Goal: Complete application form: Complete application form

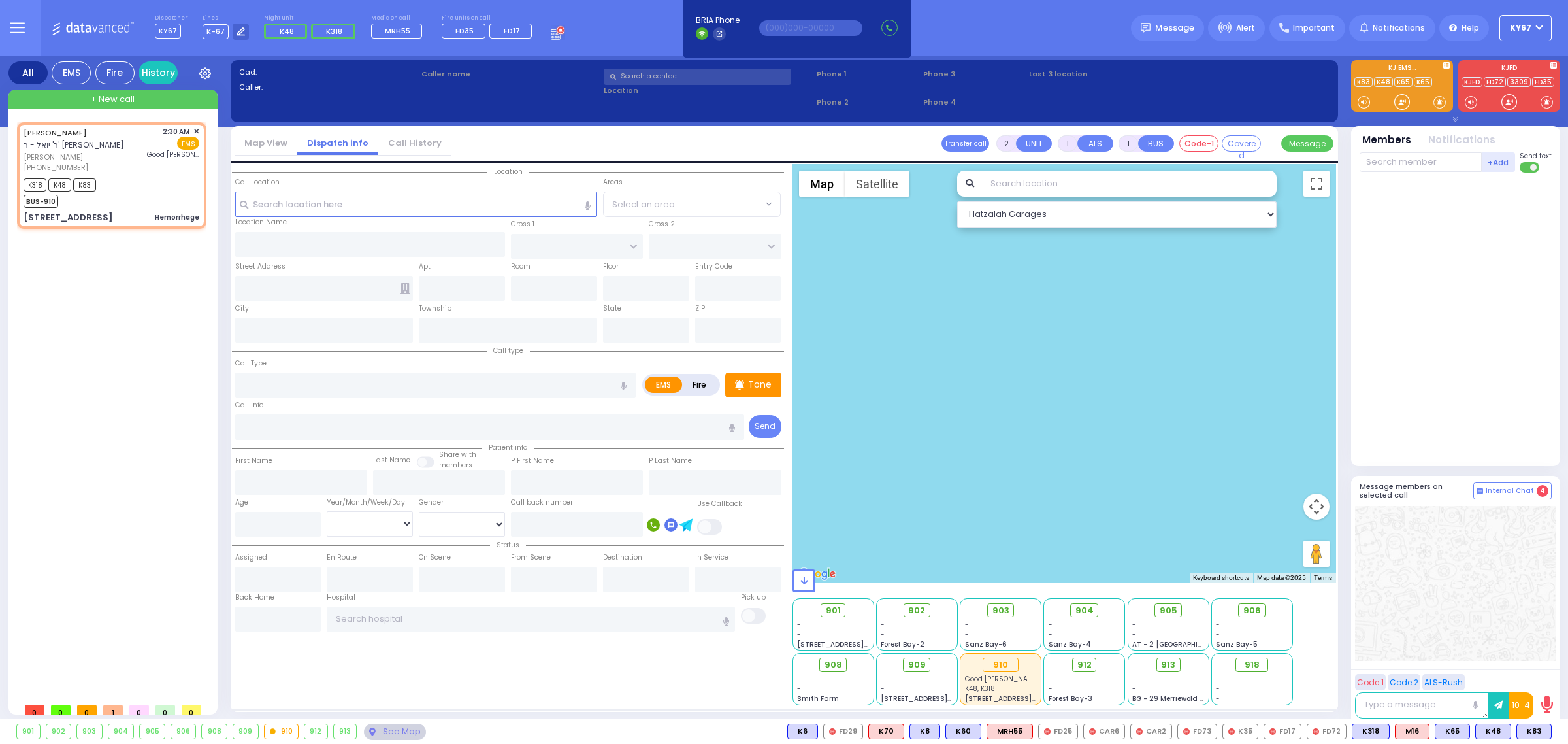
select select
type input "Hemorrhage"
radio input "true"
type input "SHMIEL"
type input "[PERSON_NAME]"
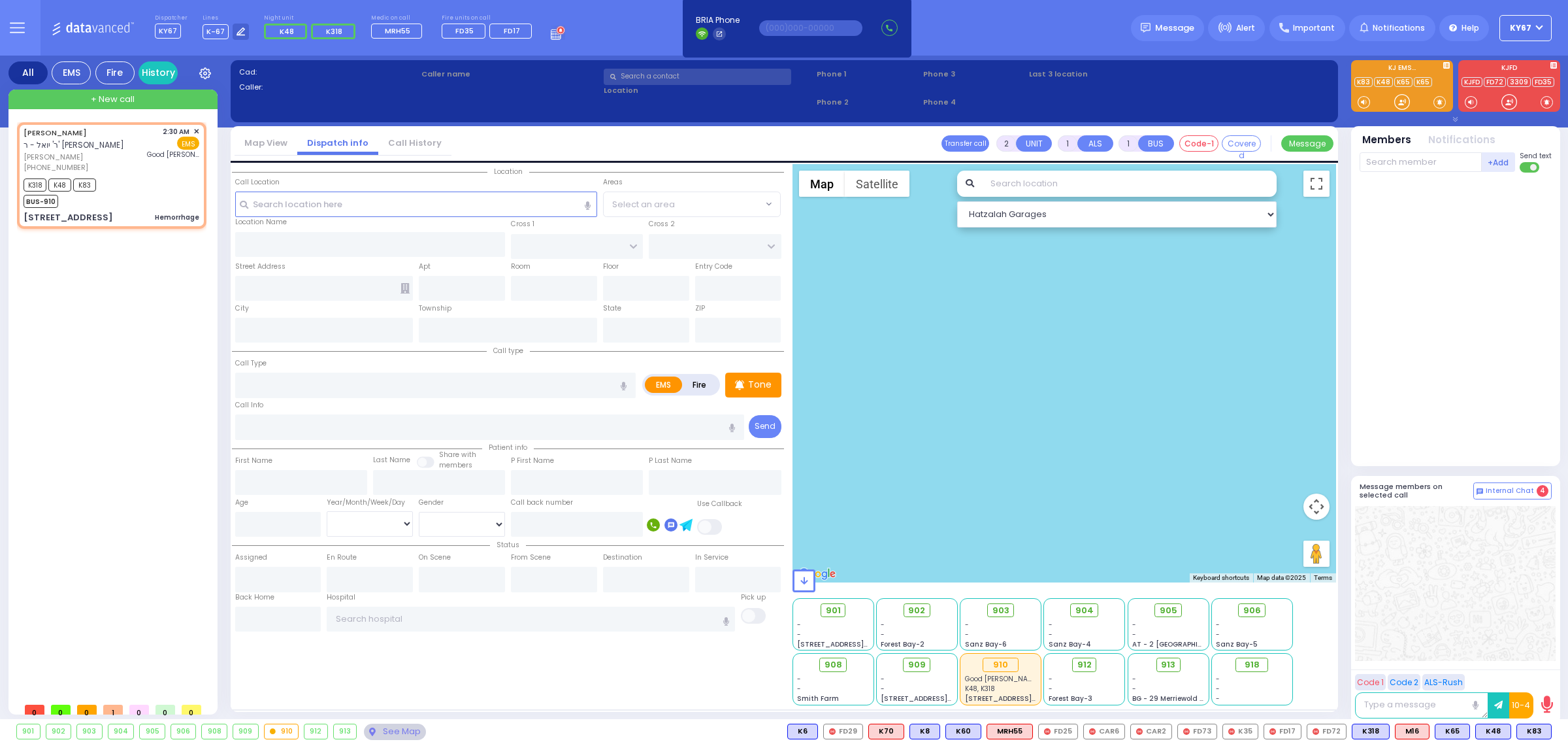
select select
type input "02:30"
type input "[GEOGRAPHIC_DATA]"
select select "Hatzalah Garages"
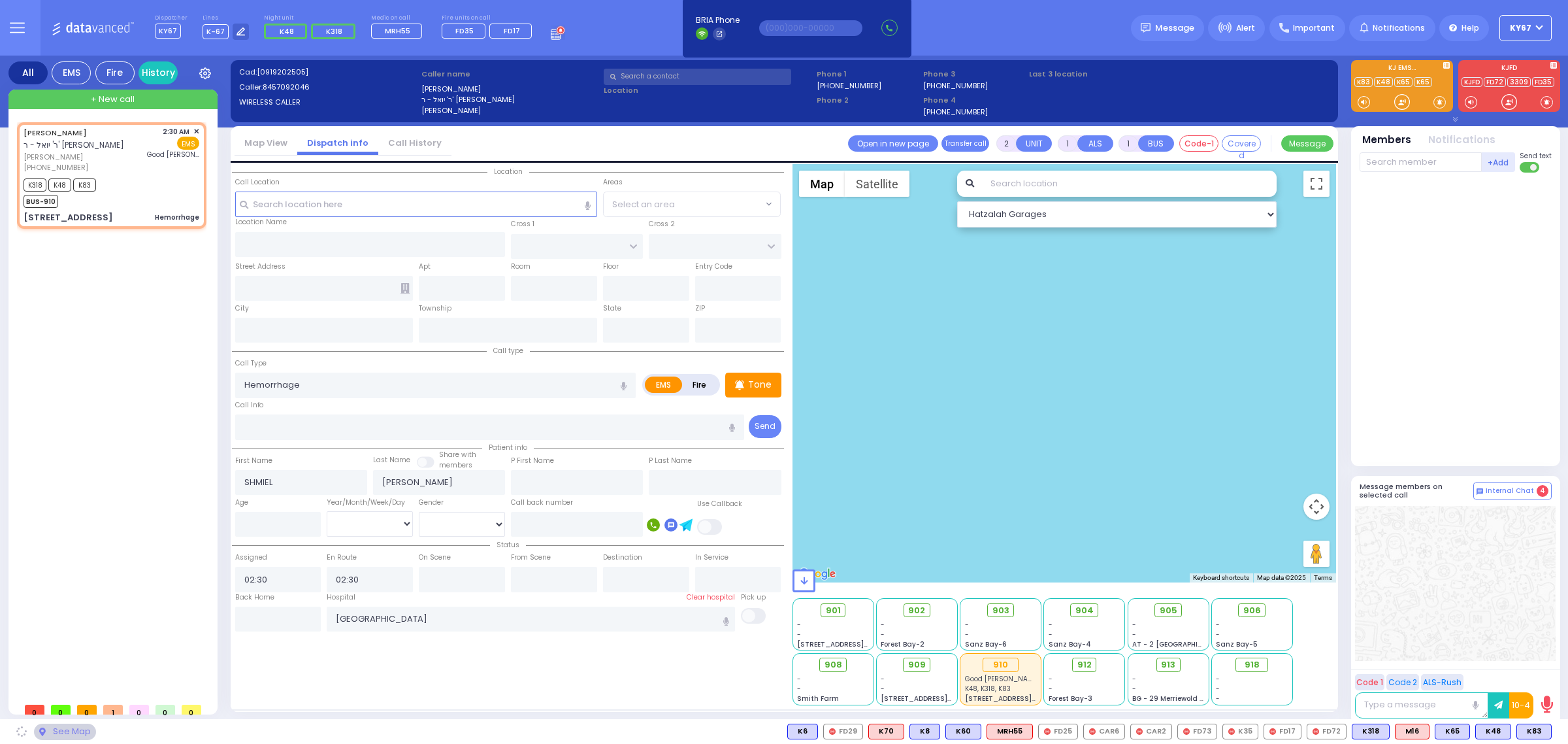
type input "CHUST RD"
type input "[GEOGRAPHIC_DATA]"
type input "[STREET_ADDRESS]"
type input "406"
type input "[PERSON_NAME]"
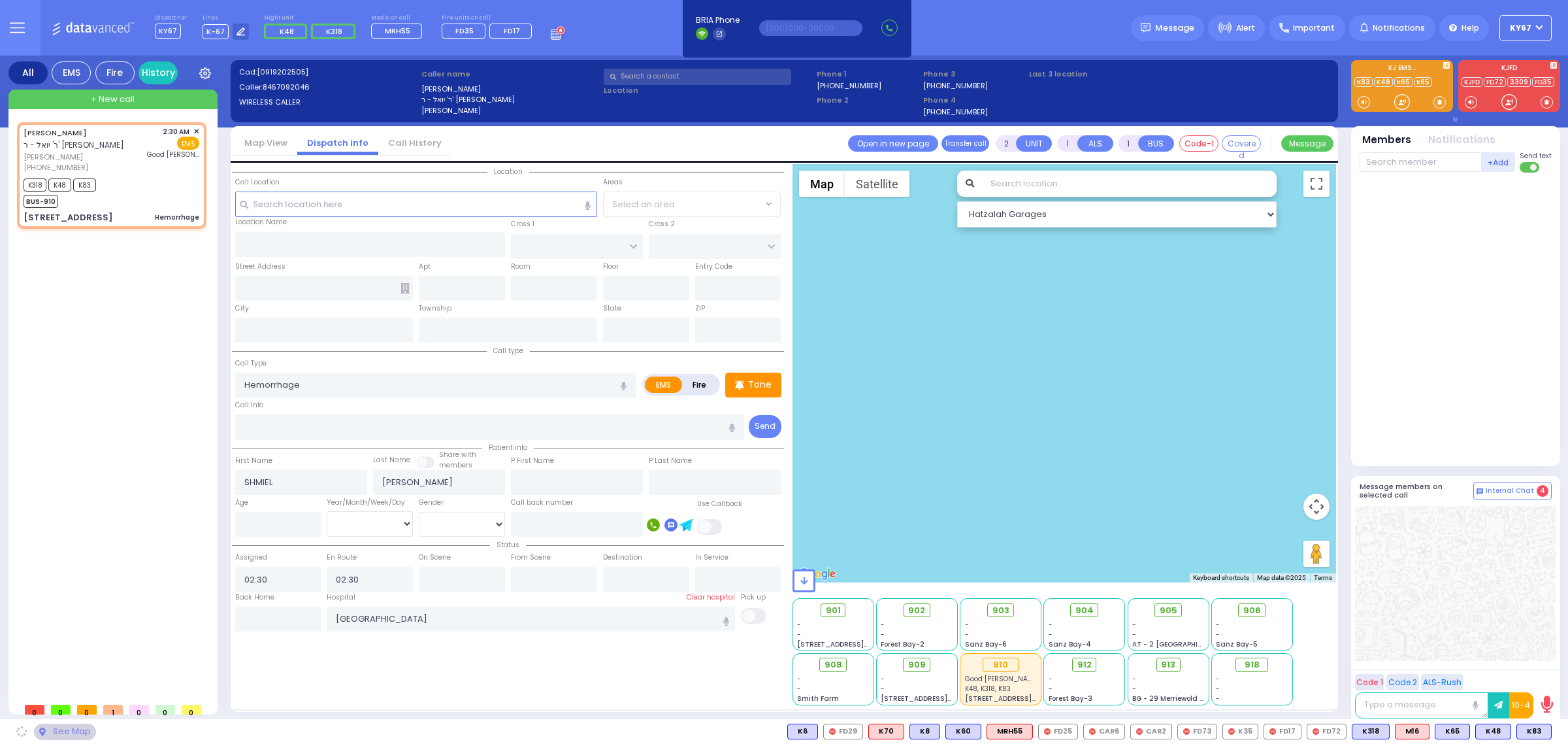
type input "[US_STATE]"
type input "10930"
select select "VYOEL MOSHE"
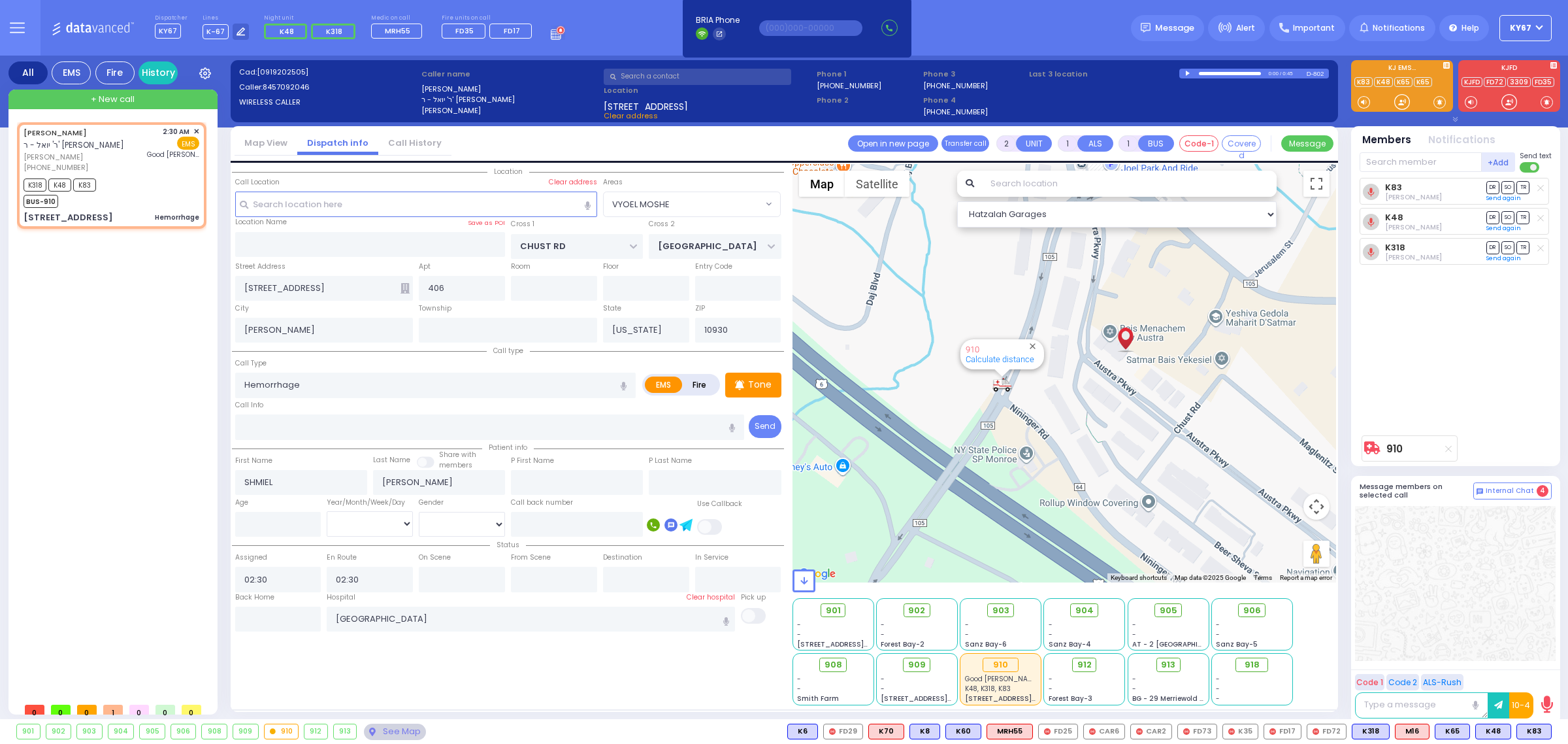
type input "6"
select select
radio input "true"
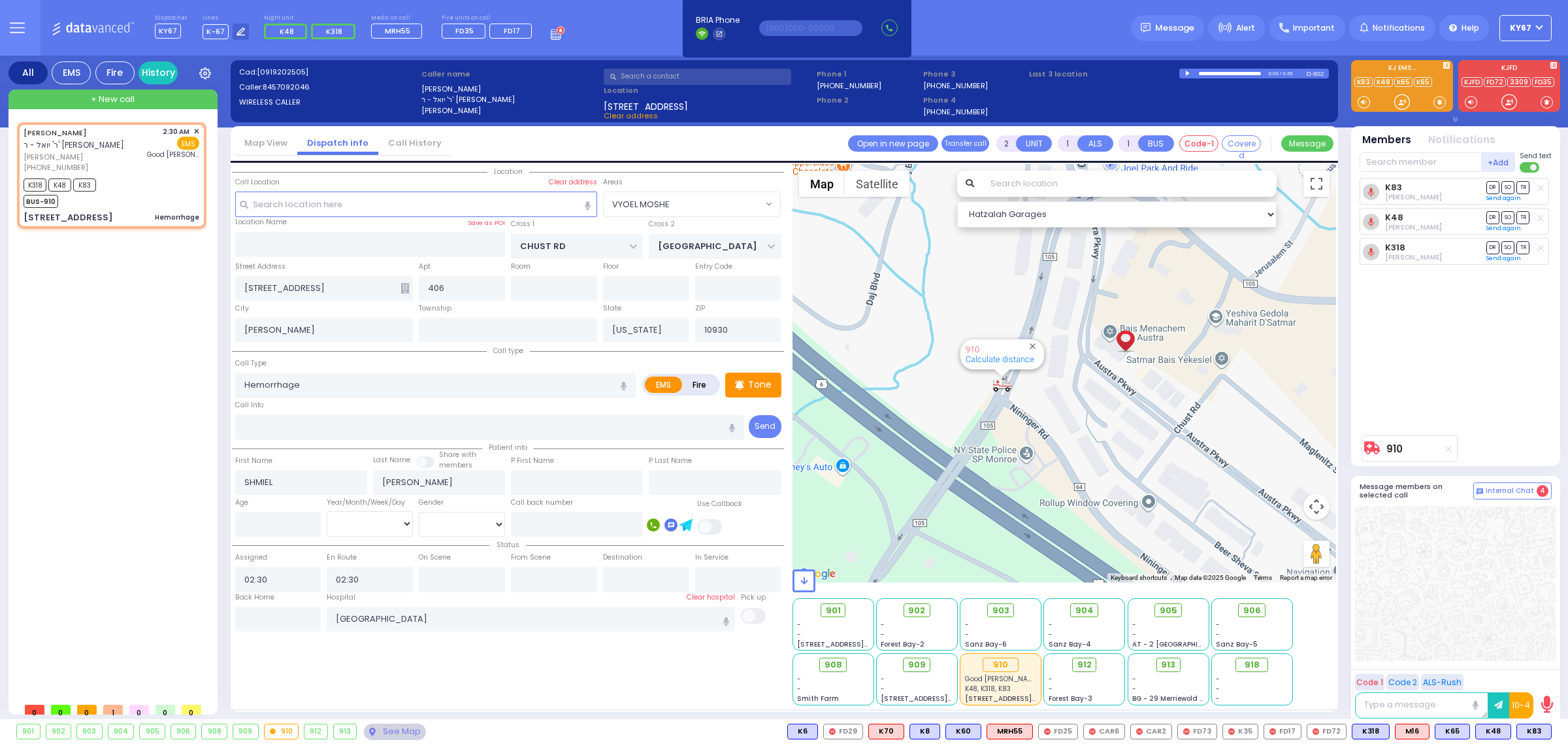
type input "Unknown"
select select "Year"
select select "Hatzalah Garages"
select select "VYOEL MOSHE"
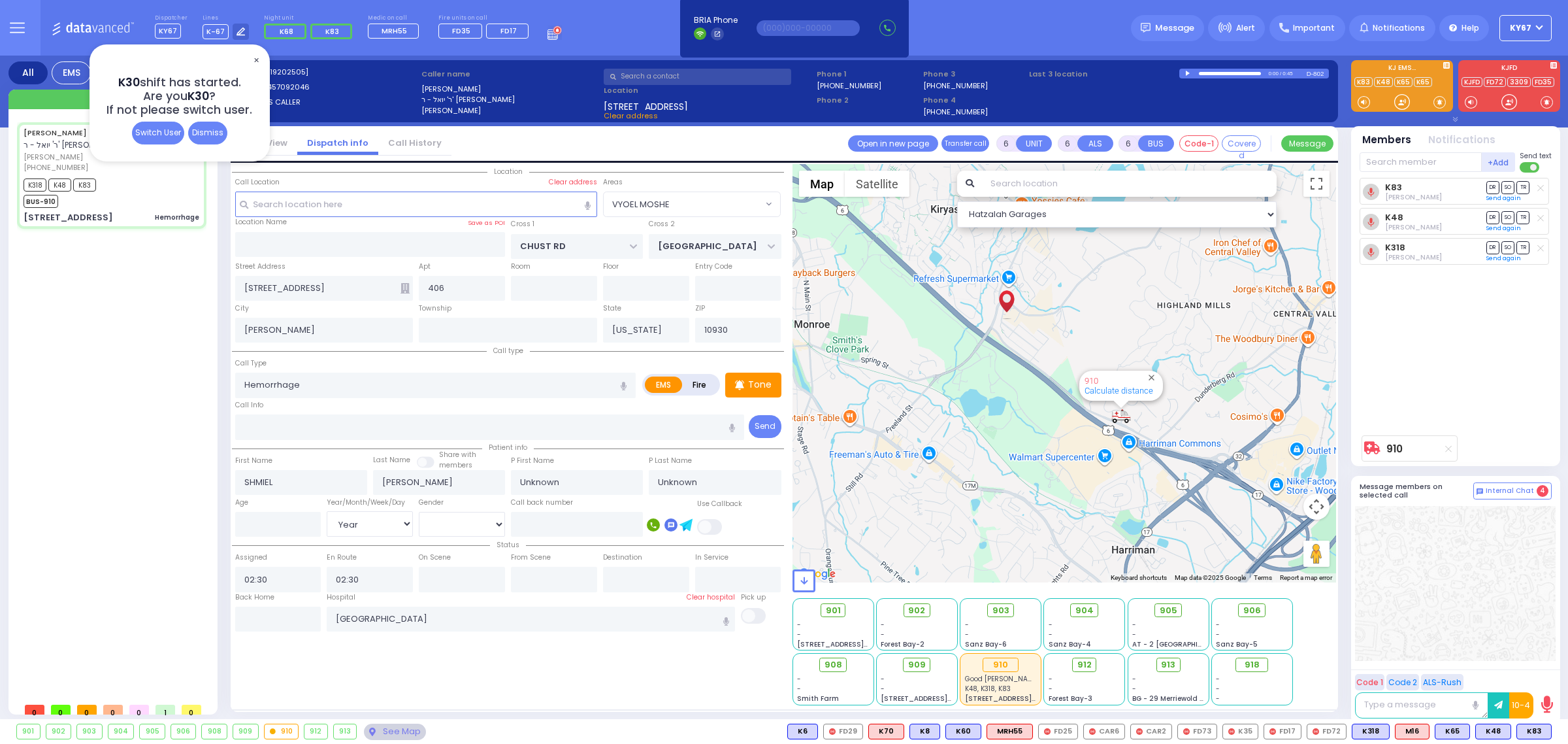
select select
radio input "true"
select select "Year"
type input "02:32"
type input "02:59"
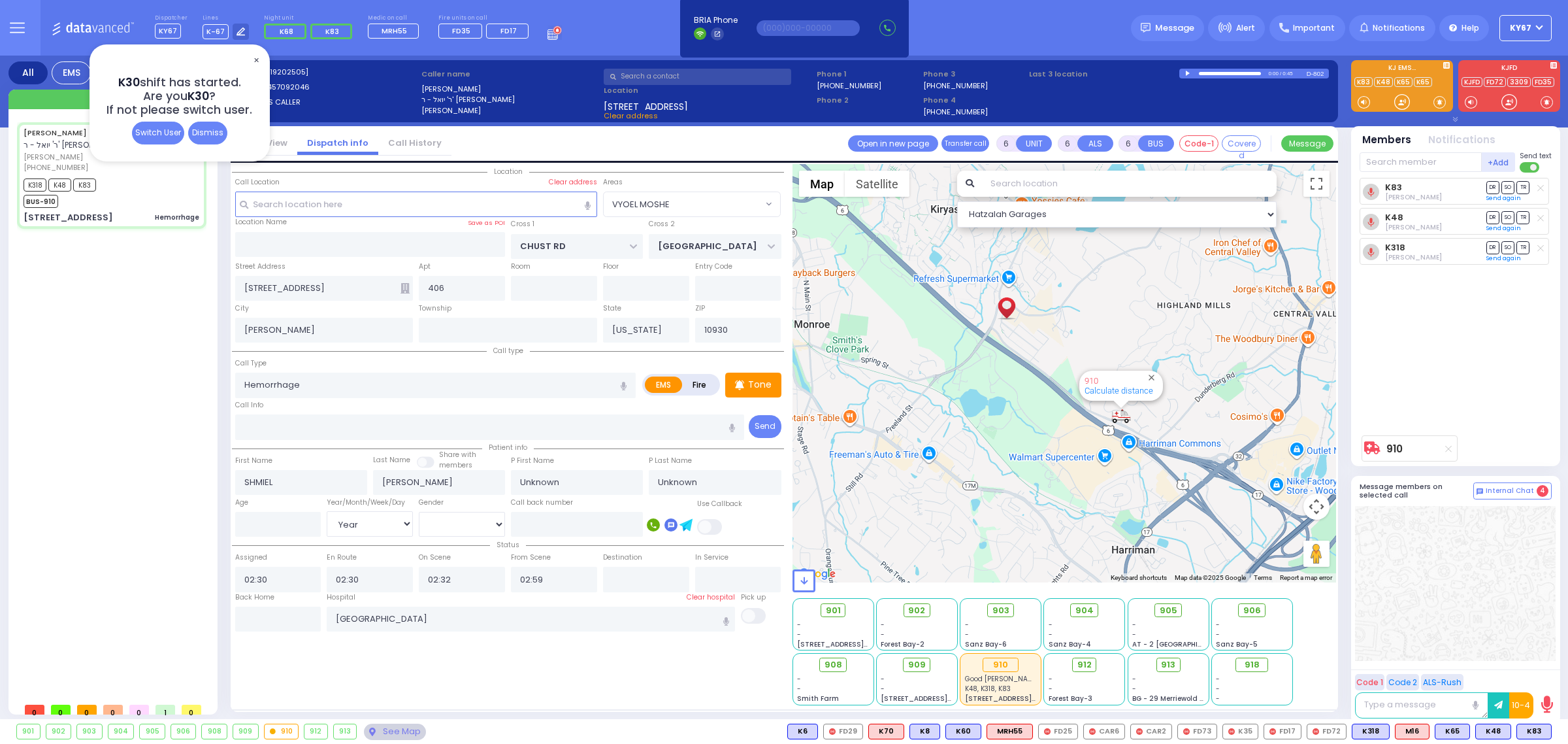
select select "Hatzalah Garages"
radio input "true"
select select "Year"
select select
select select "Hatzalah Garages"
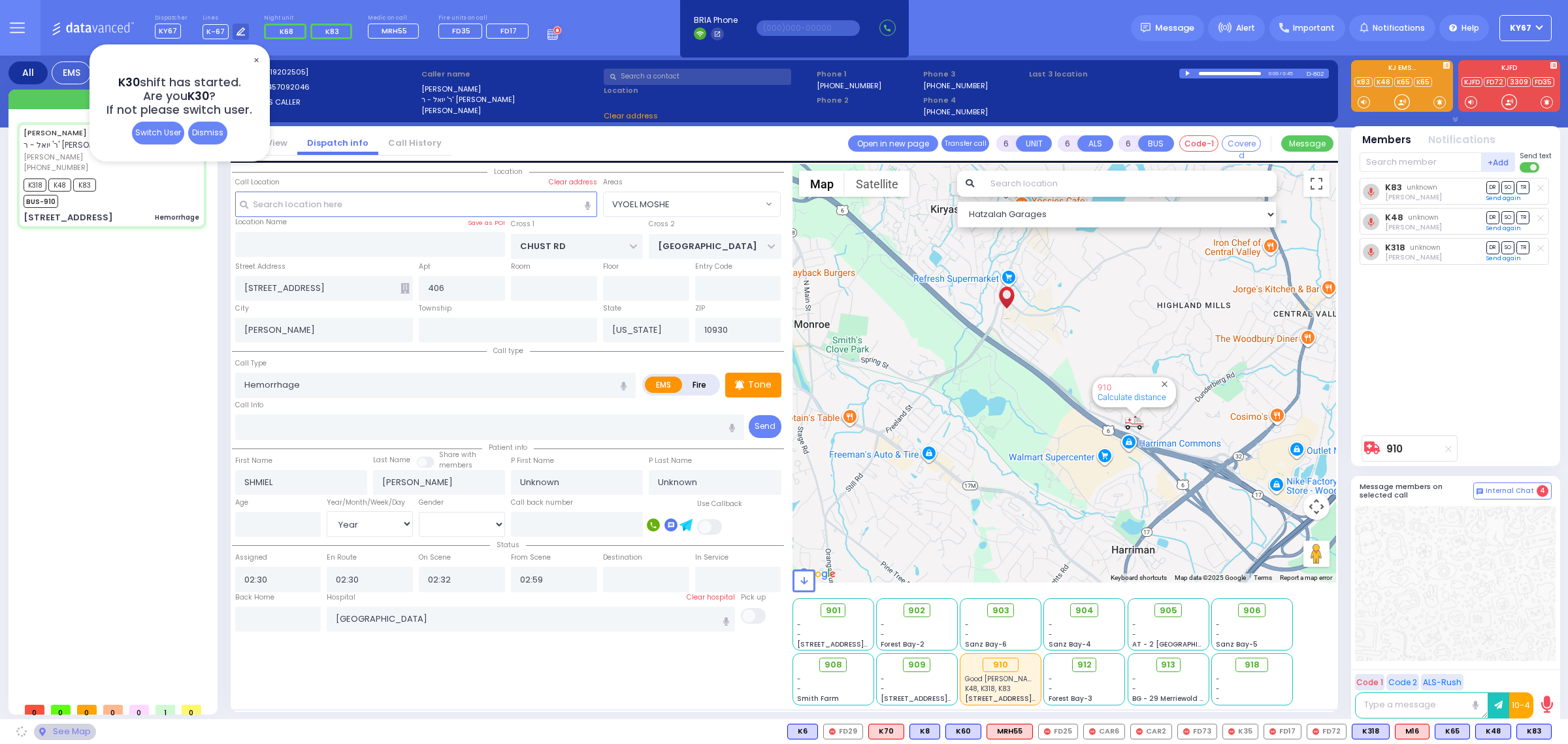
select select "VYOEL MOSHE"
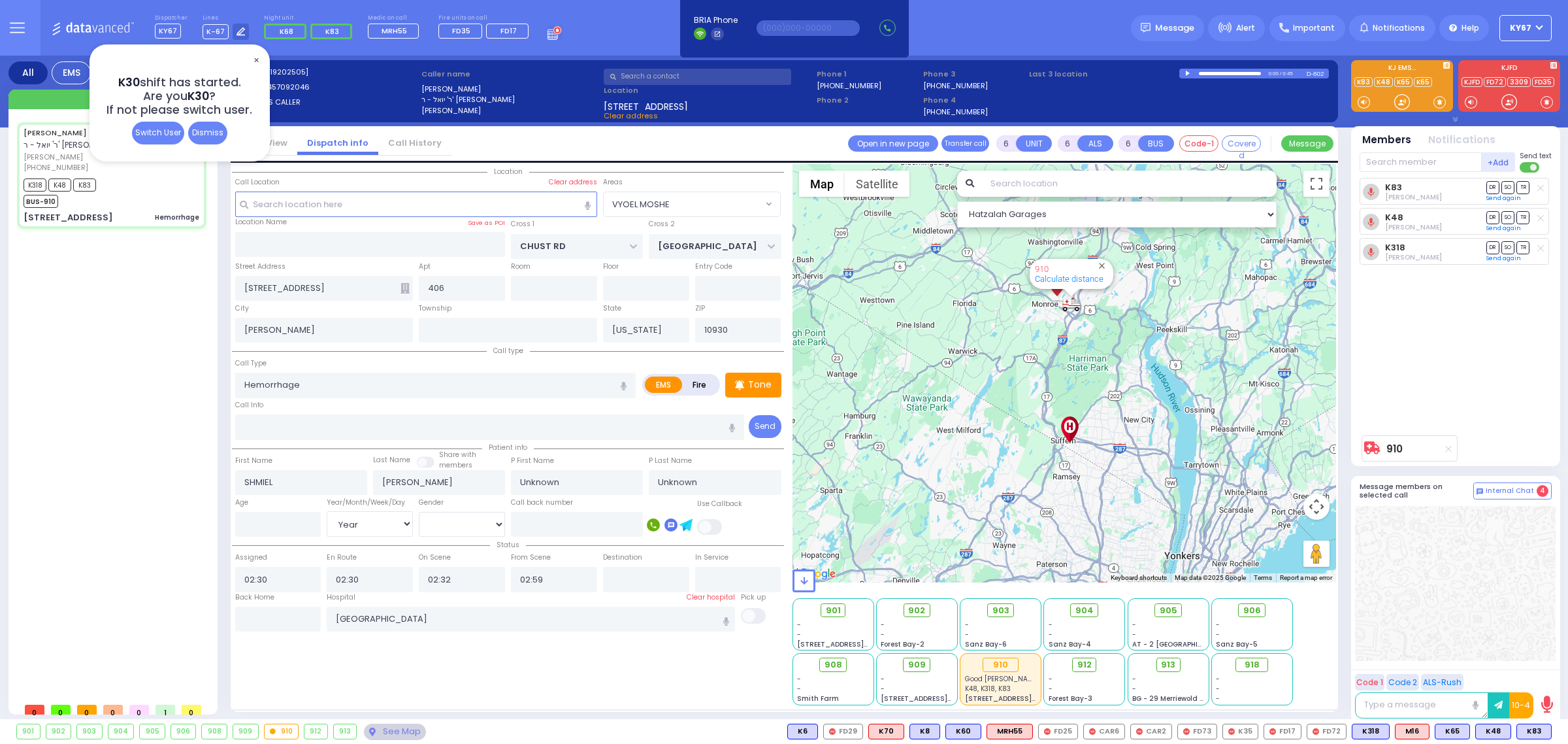
select select
radio input "true"
type input "[PERSON_NAME]"
type input "20"
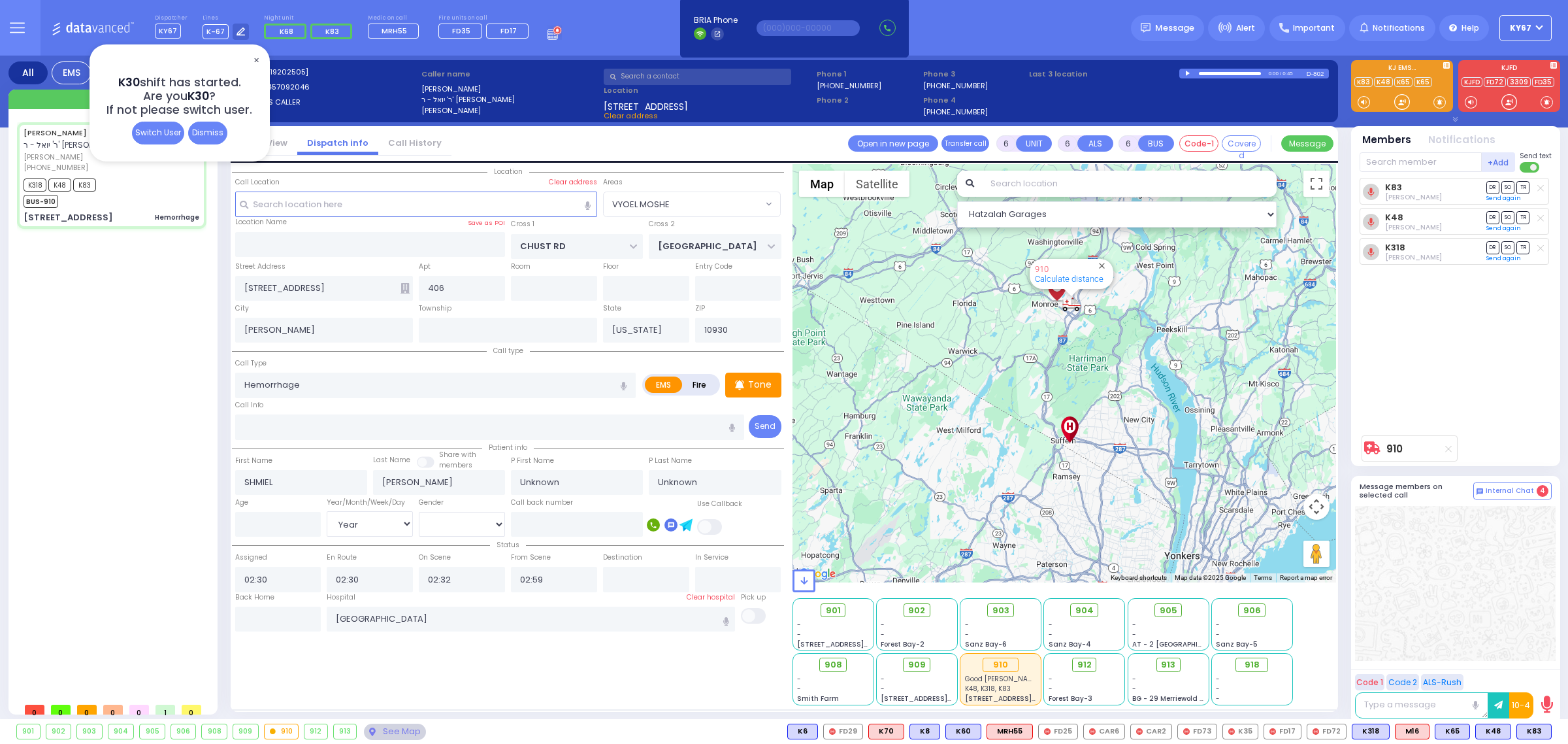
select select "Year"
select select "[DEMOGRAPHIC_DATA]"
select select "Hatzalah Garages"
select select "VYOEL MOSHE"
select select
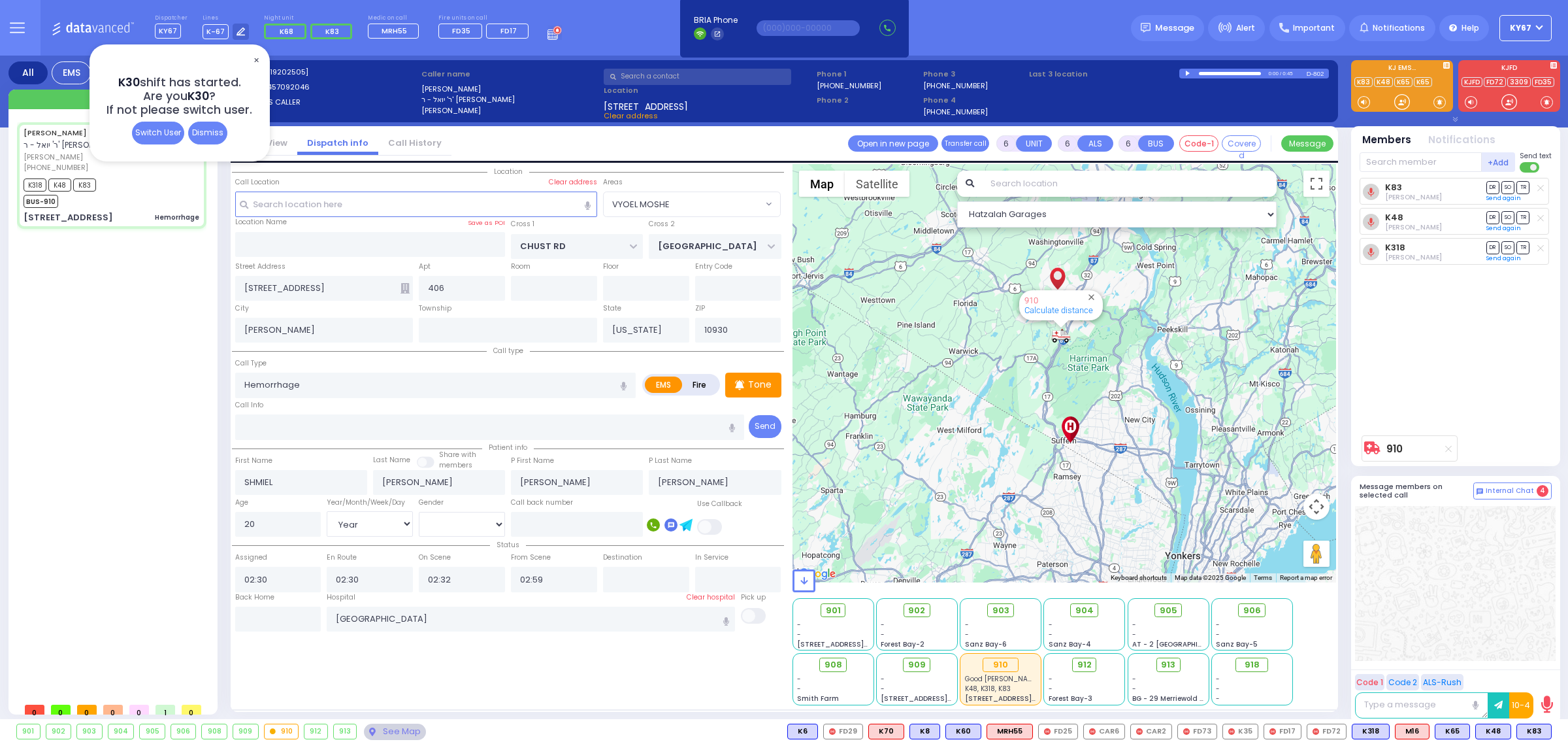
radio input "true"
select select "Year"
select select "[DEMOGRAPHIC_DATA]"
select select "Hatzalah Garages"
select select "VYOEL MOSHE"
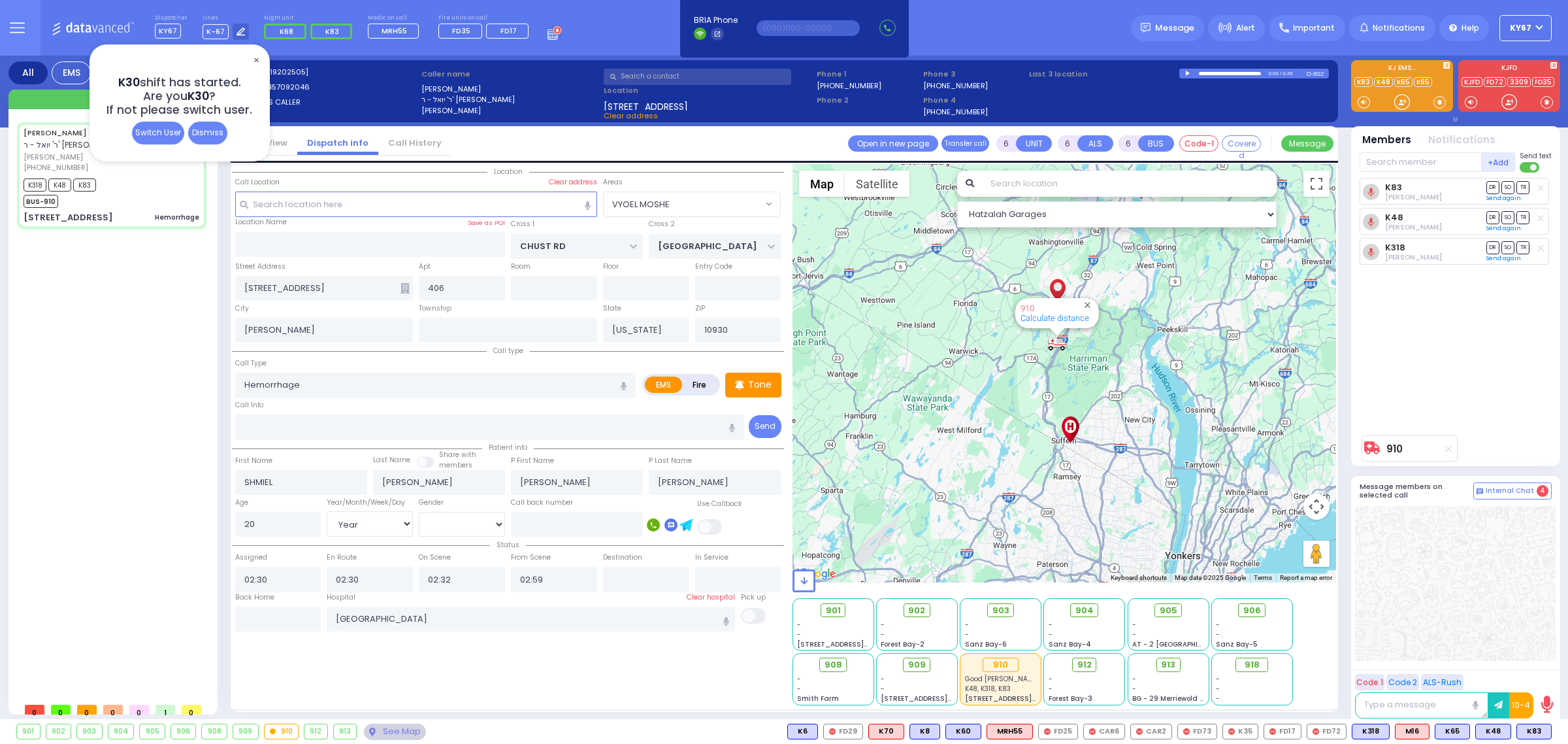
select select
radio input "true"
select select "Year"
select select "[DEMOGRAPHIC_DATA]"
select select "Hatzalah Garages"
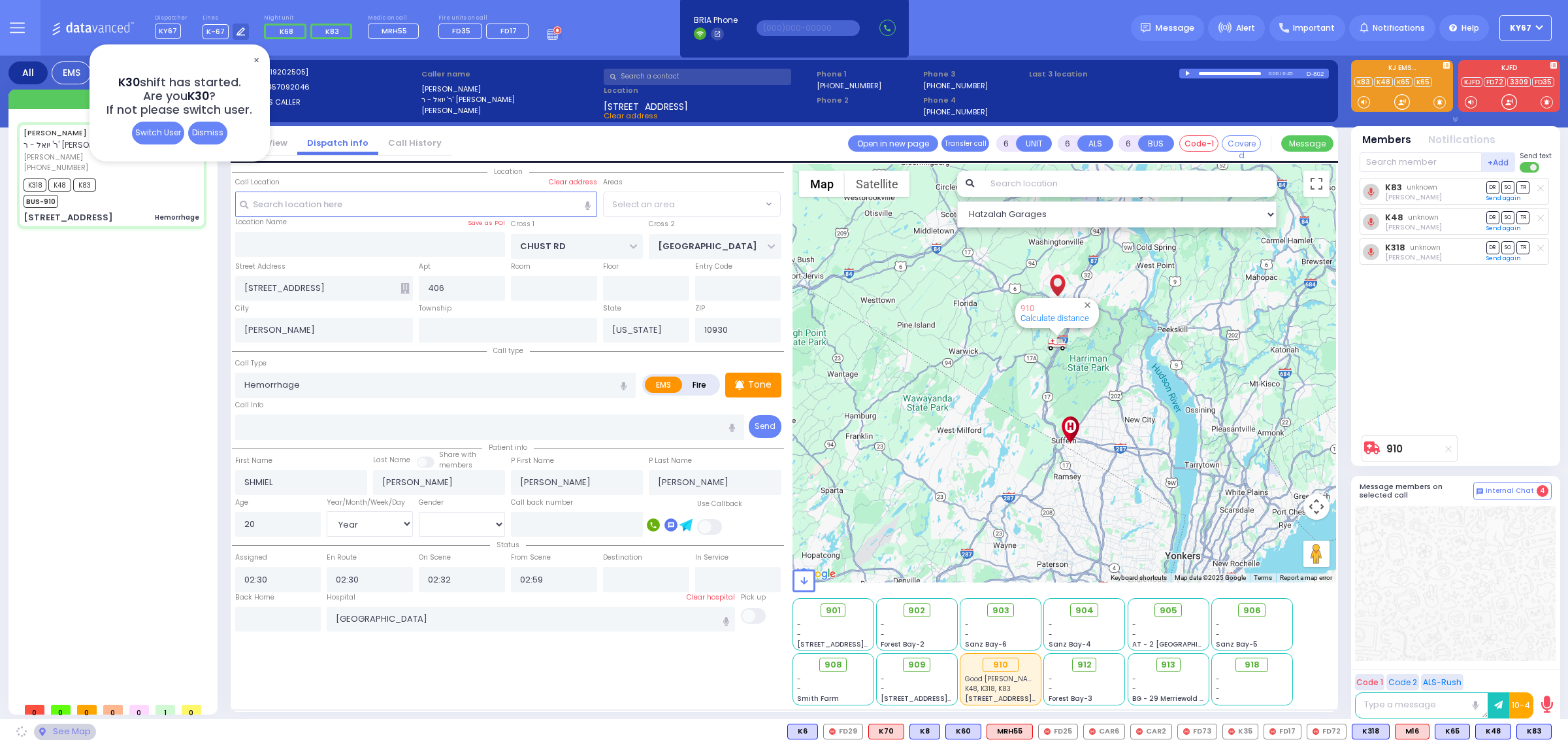
select select "VYOEL MOSHE"
select select
radio input "true"
select select "Year"
select select "[DEMOGRAPHIC_DATA]"
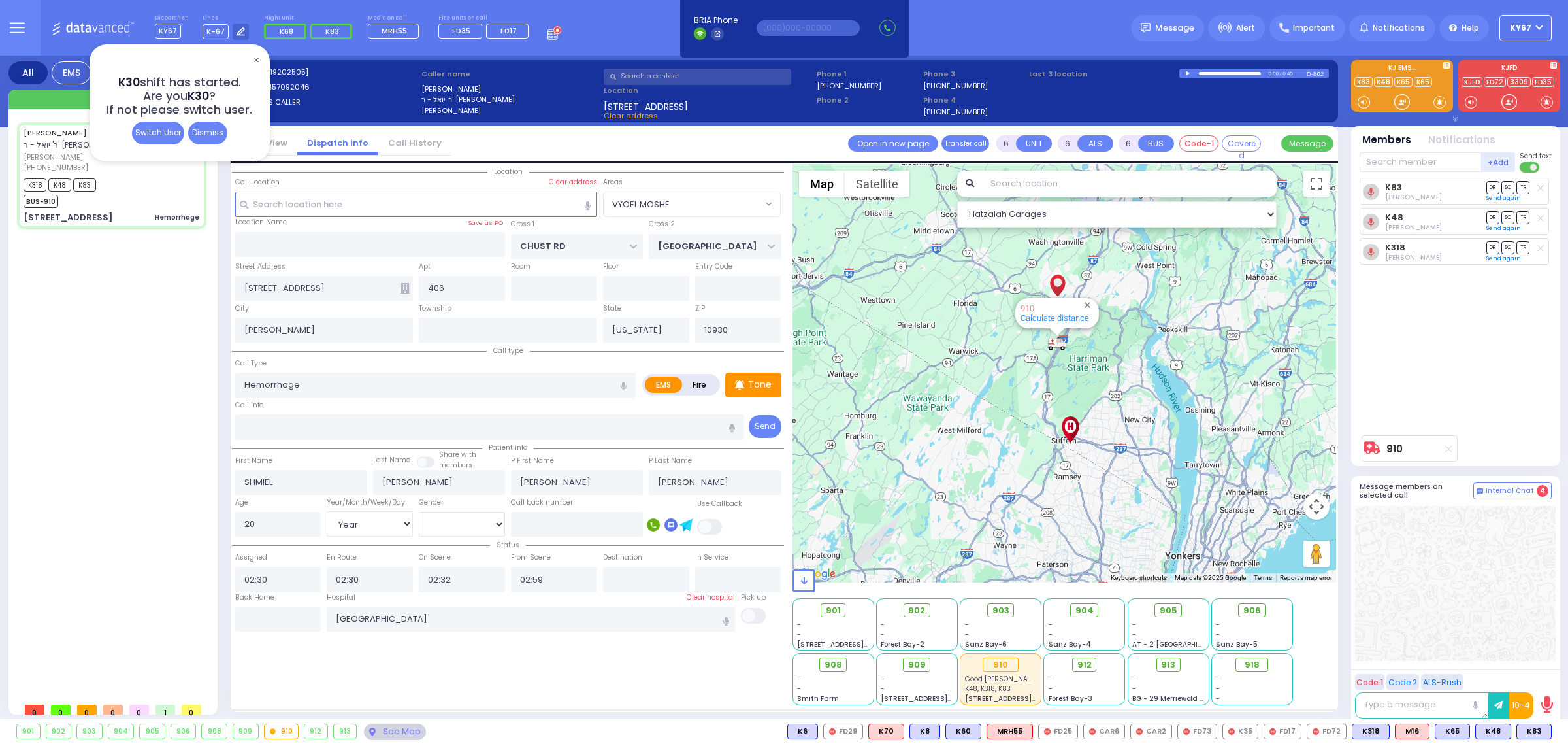
select select "Hatzalah Garages"
select select "VYOEL MOSHE"
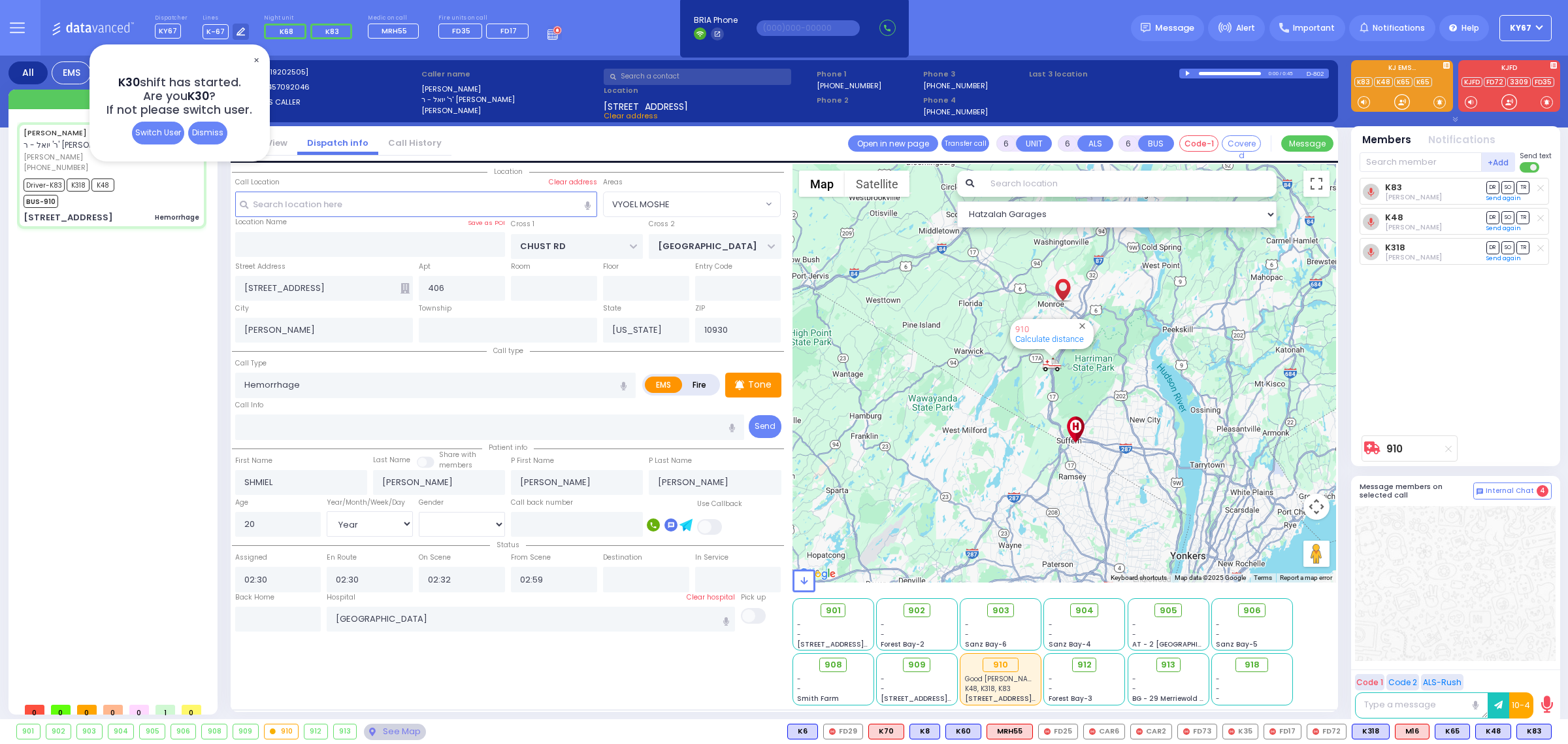
select select
radio input "true"
select select "Year"
select select "[DEMOGRAPHIC_DATA]"
select select "Hatzalah Garages"
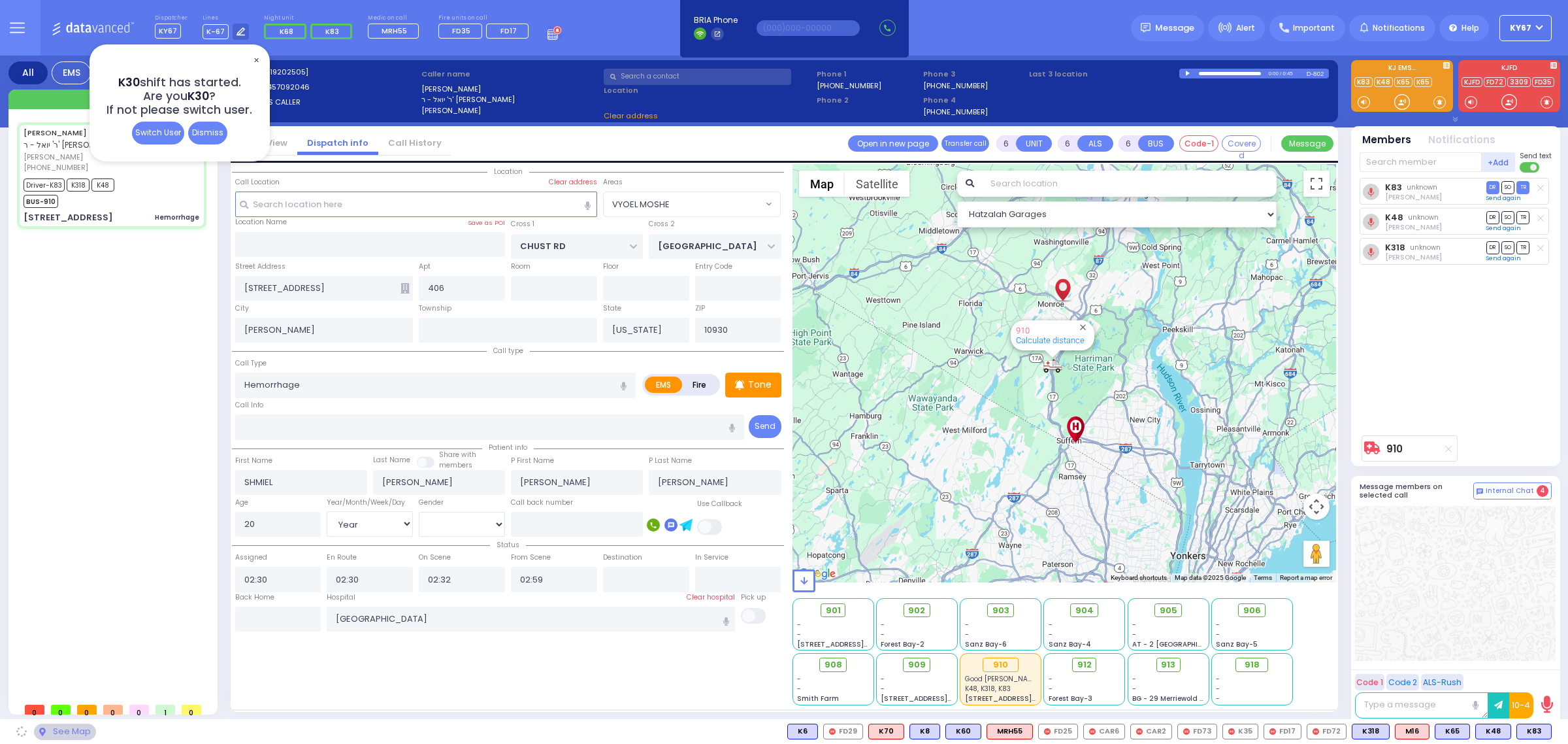
select select "VYOEL MOSHE"
select select
radio input "true"
select select "Year"
select select "[DEMOGRAPHIC_DATA]"
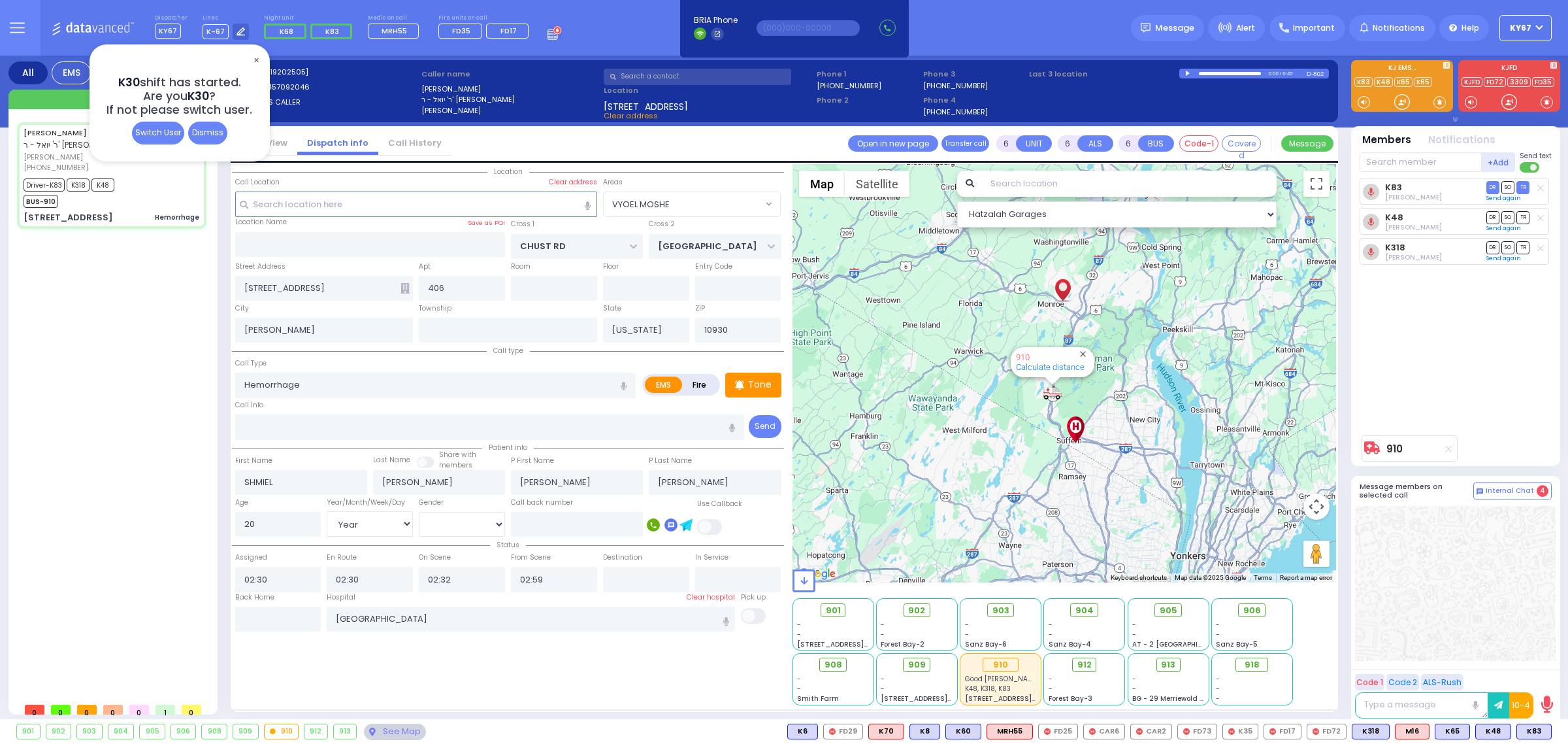
select select "Hatzalah Garages"
select select "VYOEL MOSHE"
